Goal: Information Seeking & Learning: Check status

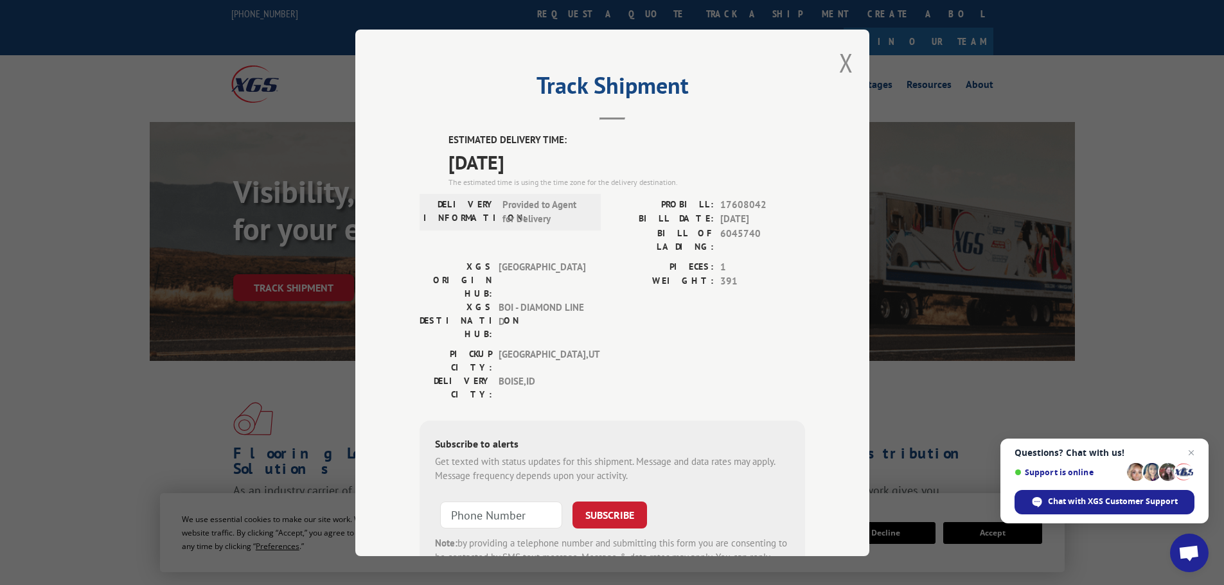
click at [830, 70] on div "Track Shipment ESTIMATED DELIVERY TIME: [DATE] The estimated time is using the …" at bounding box center [612, 293] width 514 height 527
click at [839, 66] on button "Close modal" at bounding box center [846, 63] width 14 height 34
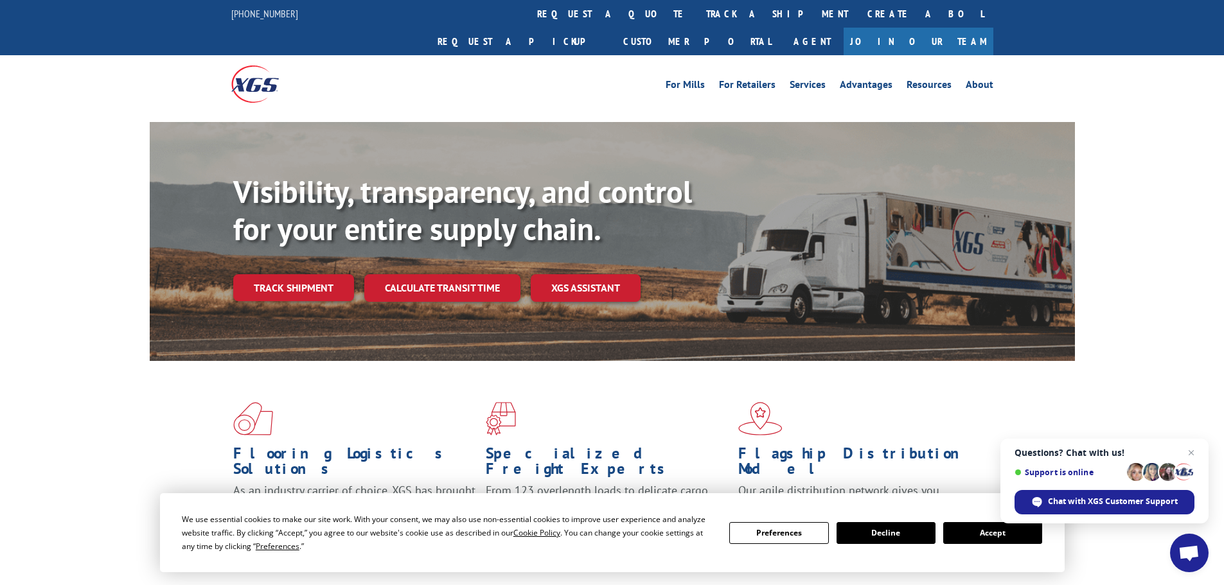
click at [279, 275] on div "Visibility, transparency, and control for your entire supply chain. Track shipm…" at bounding box center [654, 262] width 842 height 179
click at [281, 274] on link "Track shipment" at bounding box center [293, 287] width 121 height 27
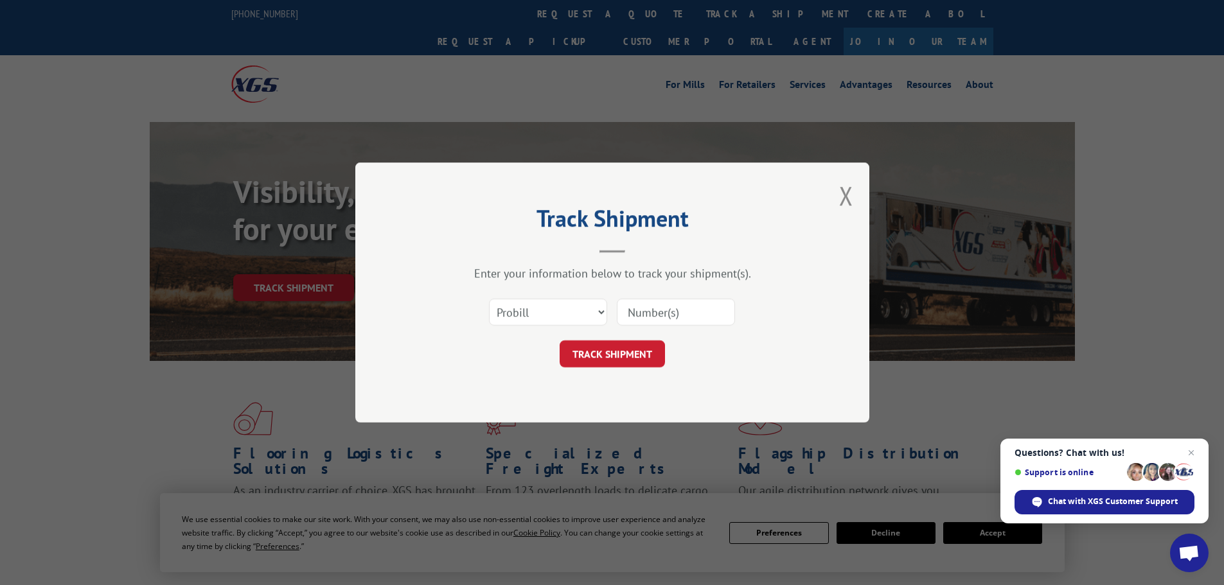
click at [573, 298] on div "Select category... Probill BOL PO" at bounding box center [548, 312] width 117 height 30
drag, startPoint x: 567, startPoint y: 297, endPoint x: 562, endPoint y: 312, distance: 14.8
click at [564, 310] on div "Select category... Probill BOL PO" at bounding box center [548, 312] width 117 height 30
drag, startPoint x: 562, startPoint y: 312, endPoint x: 549, endPoint y: 321, distance: 16.2
click at [562, 312] on select "Select category... Probill BOL PO" at bounding box center [548, 312] width 118 height 27
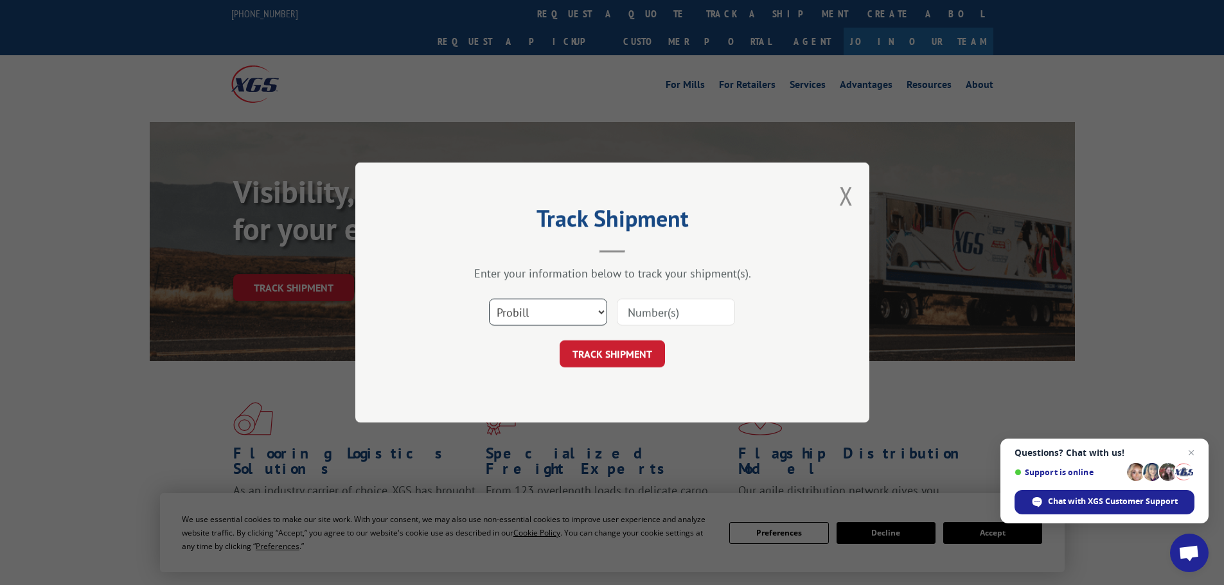
select select "bol"
click at [489, 299] on select "Select category... Probill BOL PO" at bounding box center [548, 312] width 118 height 27
paste input "6017690"
type input "6017690"
click at [617, 361] on button "TRACK SHIPMENT" at bounding box center [612, 354] width 105 height 27
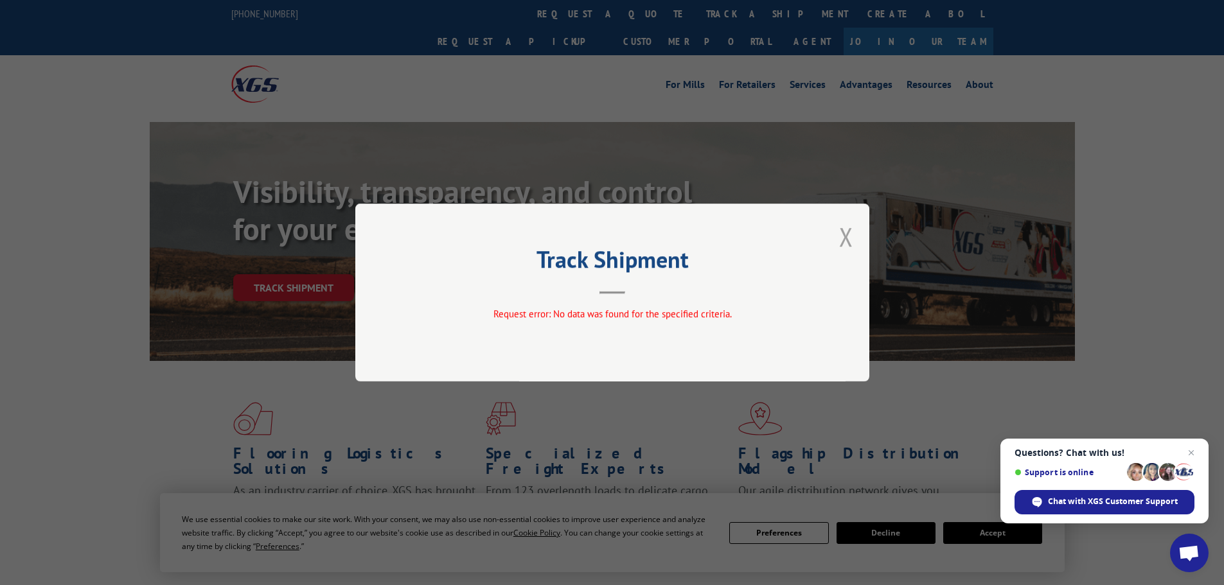
click at [840, 240] on button "Close modal" at bounding box center [846, 237] width 14 height 34
